Goal: Consume media (video, audio)

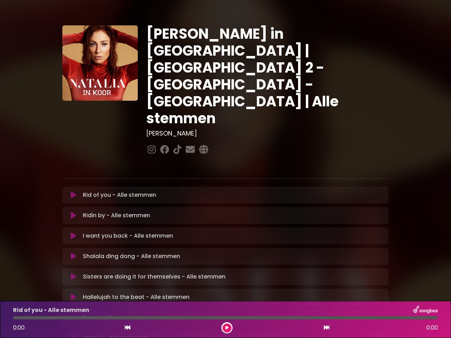
click at [73, 192] on icon at bounding box center [73, 195] width 5 height 7
click at [73, 212] on icon at bounding box center [73, 215] width 5 height 7
click at [73, 232] on icon at bounding box center [73, 235] width 5 height 7
click at [73, 253] on icon at bounding box center [73, 256] width 5 height 7
click at [73, 273] on icon at bounding box center [73, 276] width 5 height 7
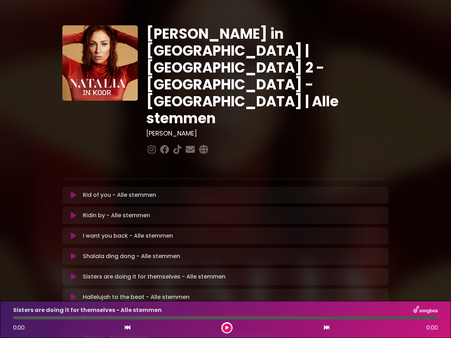
click at [73, 294] on icon at bounding box center [73, 297] width 5 height 7
click at [73, 314] on icon at bounding box center [73, 317] width 5 height 7
click at [73, 334] on icon at bounding box center [73, 337] width 5 height 7
click at [127, 328] on icon at bounding box center [128, 328] width 6 height 6
click at [227, 328] on icon at bounding box center [226, 328] width 3 height 4
